Goal: Task Accomplishment & Management: Use online tool/utility

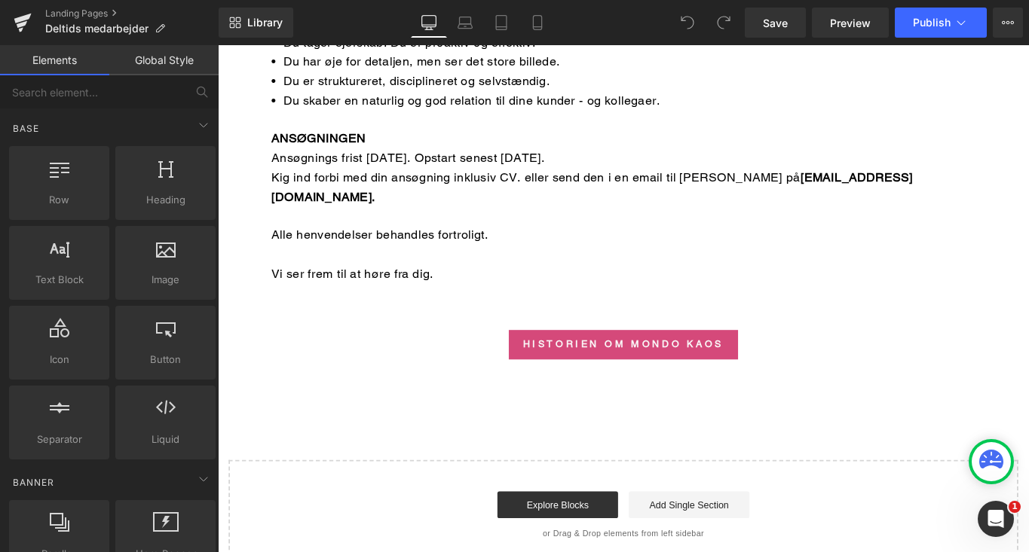
scroll to position [1673, 0]
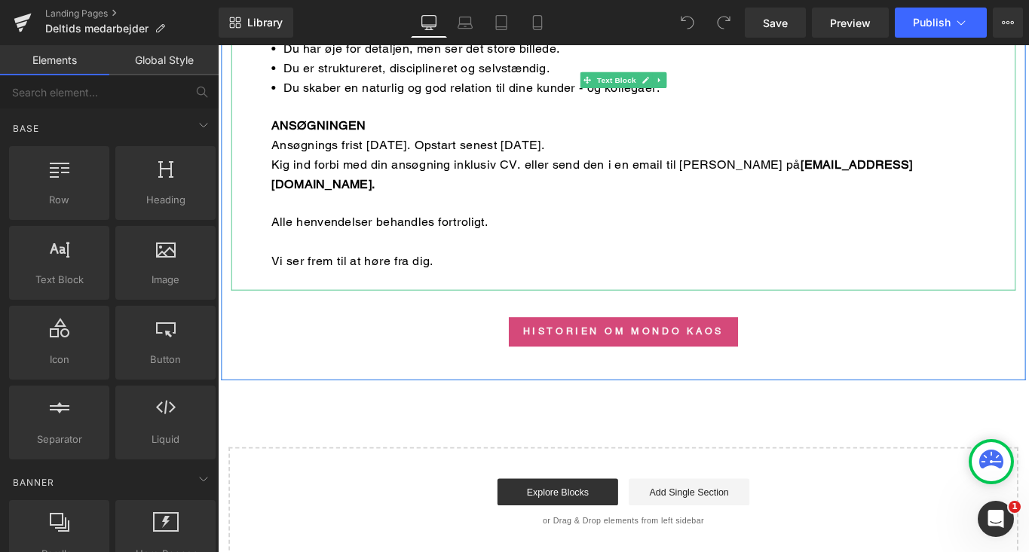
click at [401, 147] on div "Ansøgnings frist [DATE]. Opstart senest [DATE]." at bounding box center [673, 158] width 791 height 22
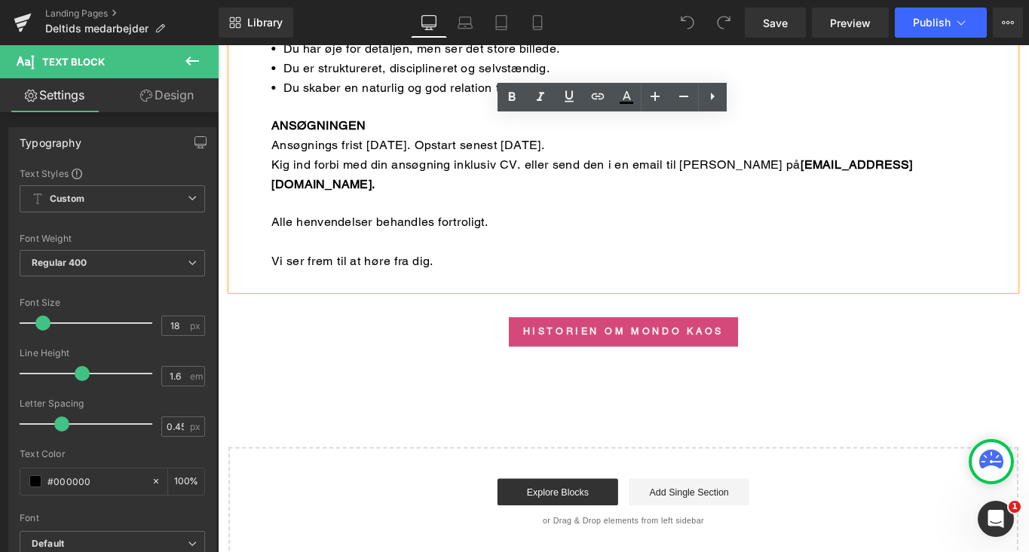
click at [399, 147] on div "Ansøgnings frist [DATE]. Opstart senest [DATE]." at bounding box center [673, 158] width 791 height 22
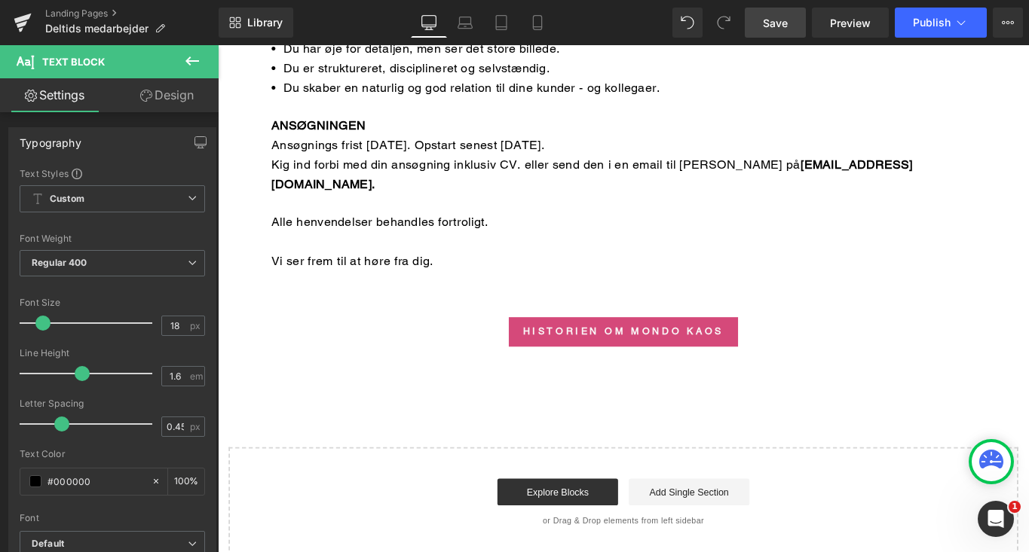
click at [771, 26] on span "Save" at bounding box center [775, 23] width 25 height 16
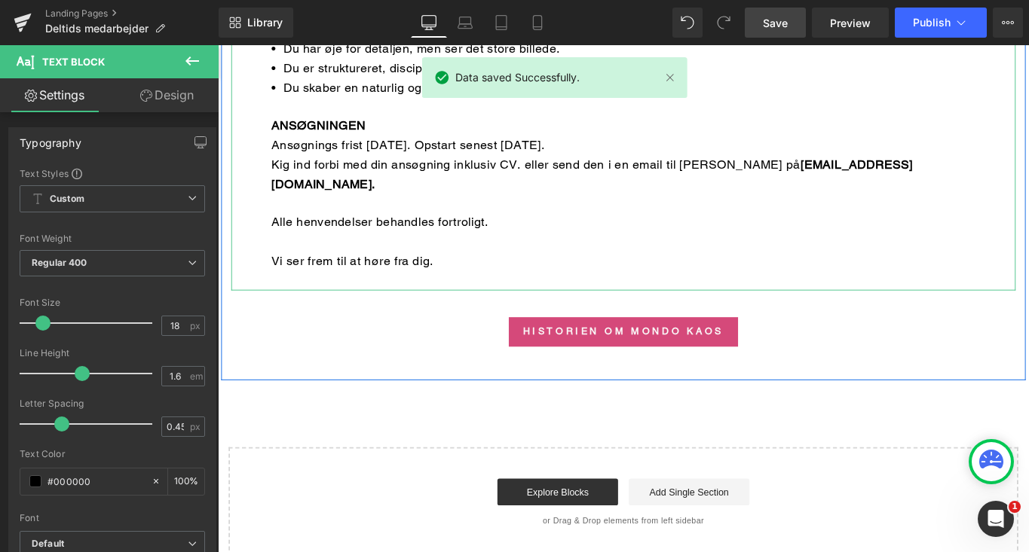
click at [532, 147] on div "Ansøgnings frist [DATE]. Opstart senest [DATE]." at bounding box center [673, 158] width 791 height 22
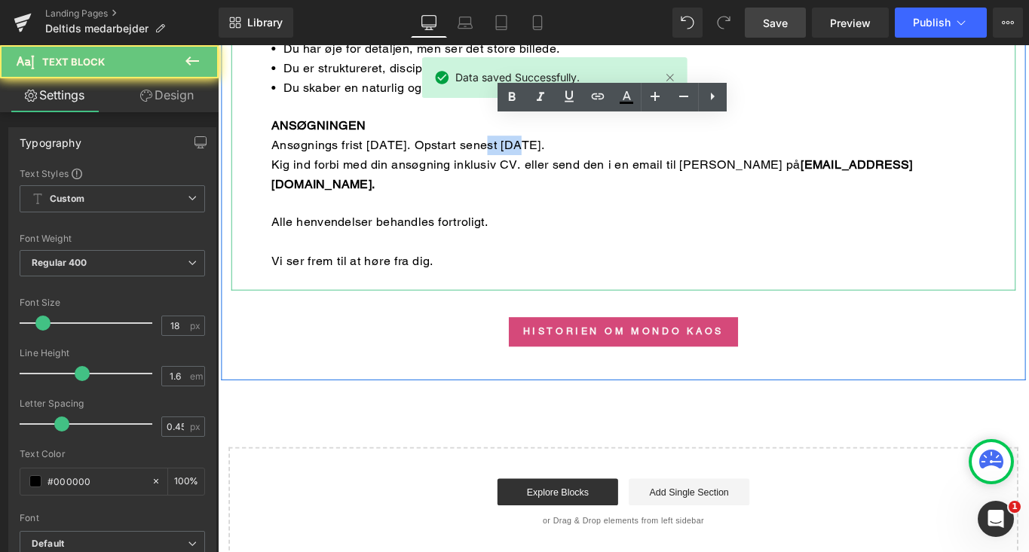
click at [532, 147] on div "Ansøgnings frist [DATE]. Opstart senest [DATE]." at bounding box center [673, 158] width 791 height 22
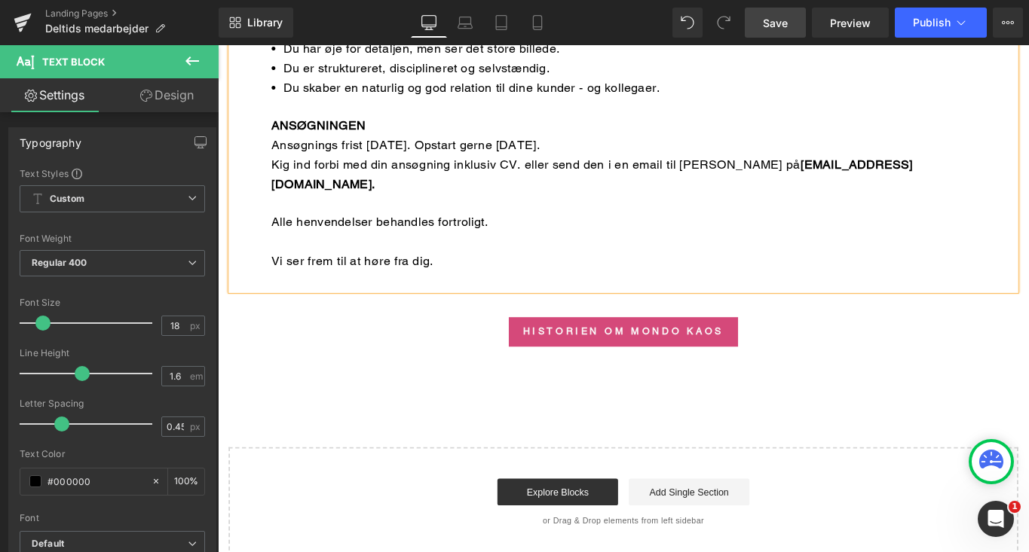
click at [792, 26] on link "Save" at bounding box center [775, 23] width 61 height 30
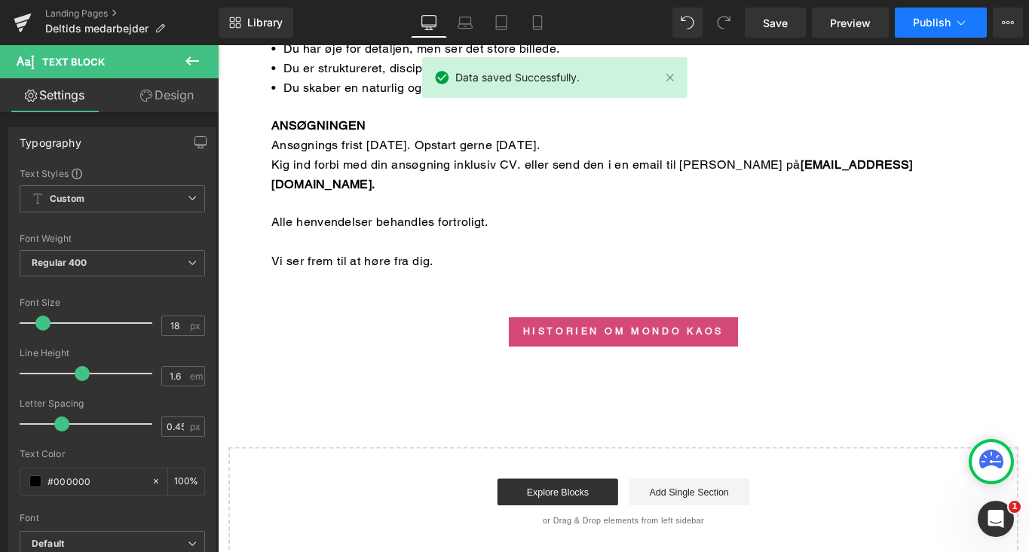
click at [938, 24] on span "Publish" at bounding box center [932, 23] width 38 height 12
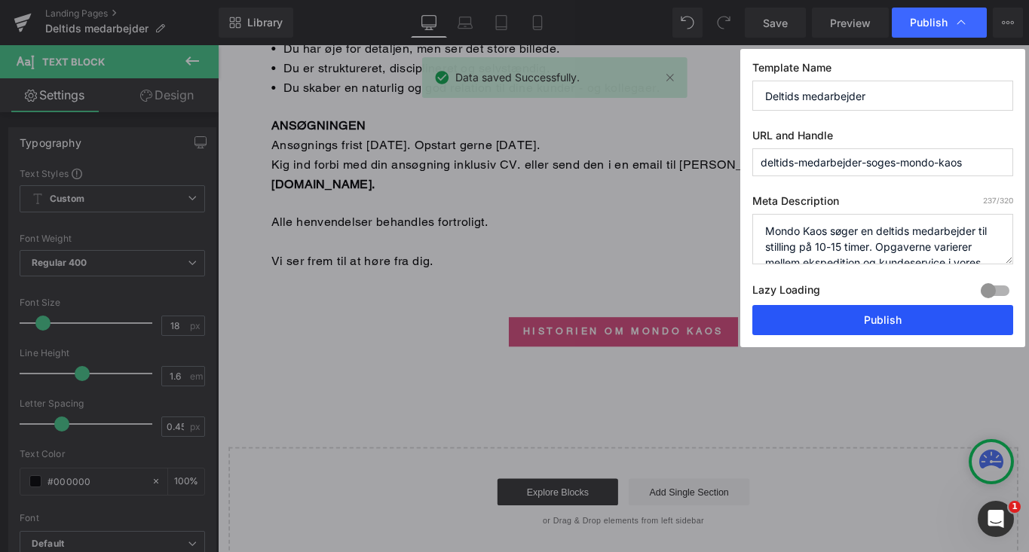
click at [898, 320] on button "Publish" at bounding box center [882, 320] width 261 height 30
